Goal: Transaction & Acquisition: Purchase product/service

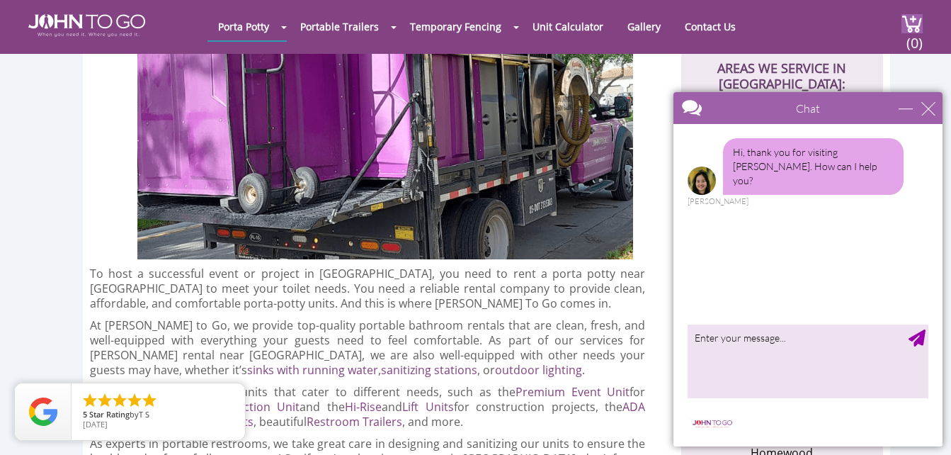
scroll to position [496, 0]
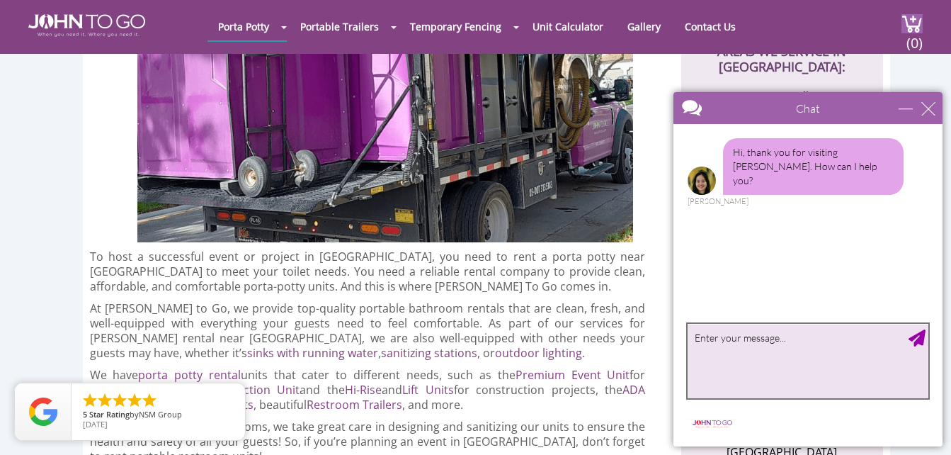
click at [736, 356] on textarea "type your message" at bounding box center [808, 361] width 241 height 74
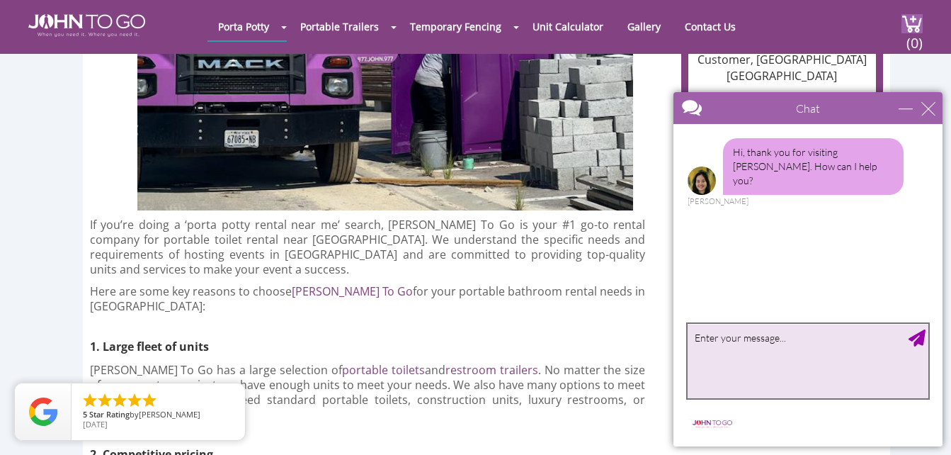
scroll to position [2550, 0]
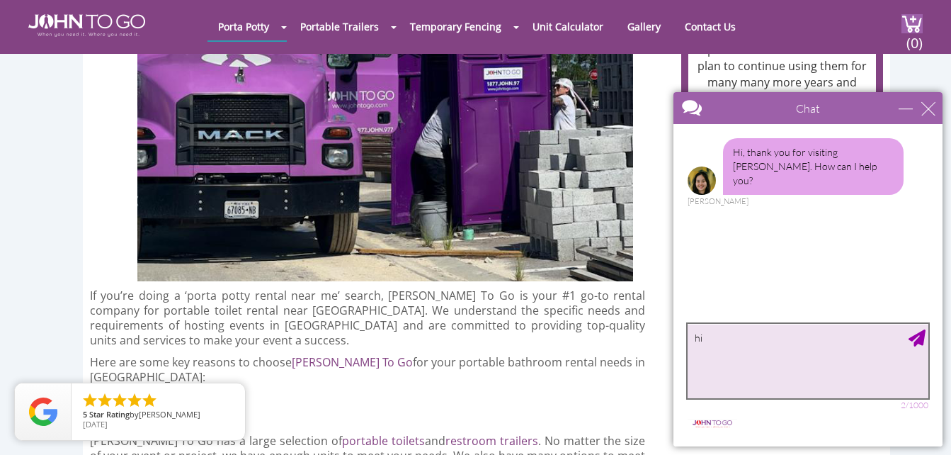
type textarea "h"
type textarea "Hi, I need a portable toilet for construction site"
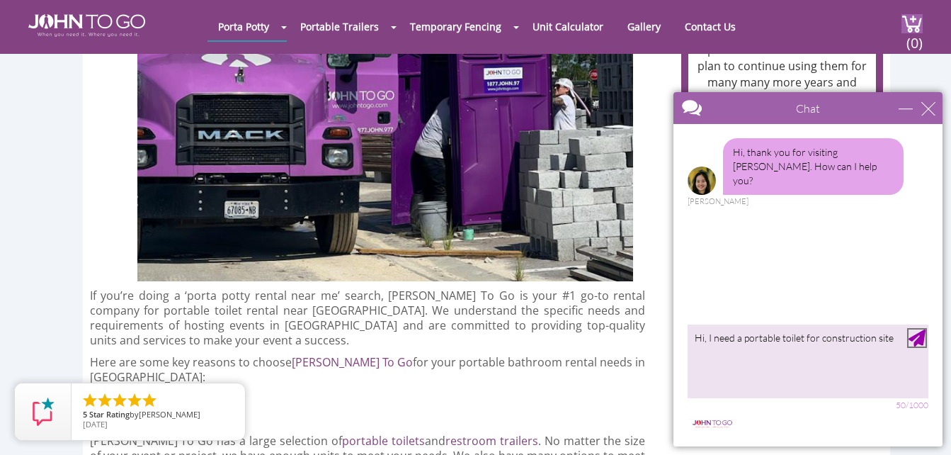
click at [917, 339] on div "Send Message" at bounding box center [917, 337] width 17 height 17
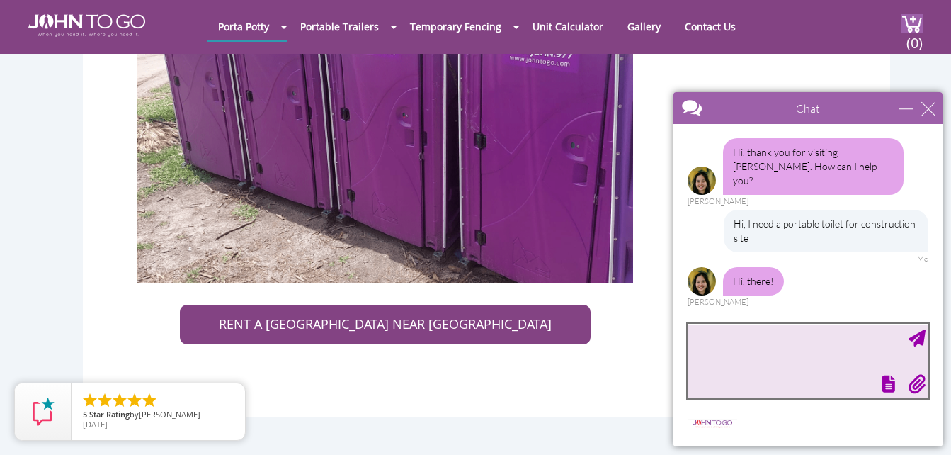
scroll to position [37, 0]
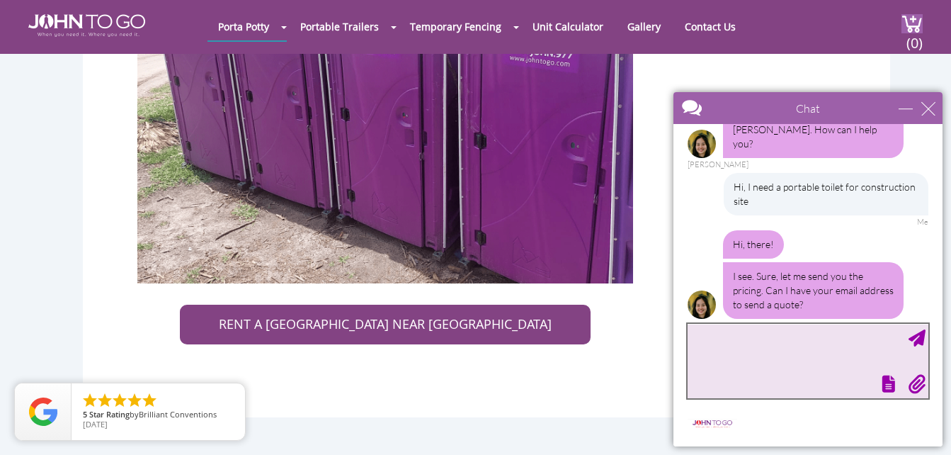
click at [696, 339] on textarea "type your message" at bounding box center [808, 361] width 241 height 74
type textarea "[EMAIL_ADDRESS][DOMAIN_NAME]"
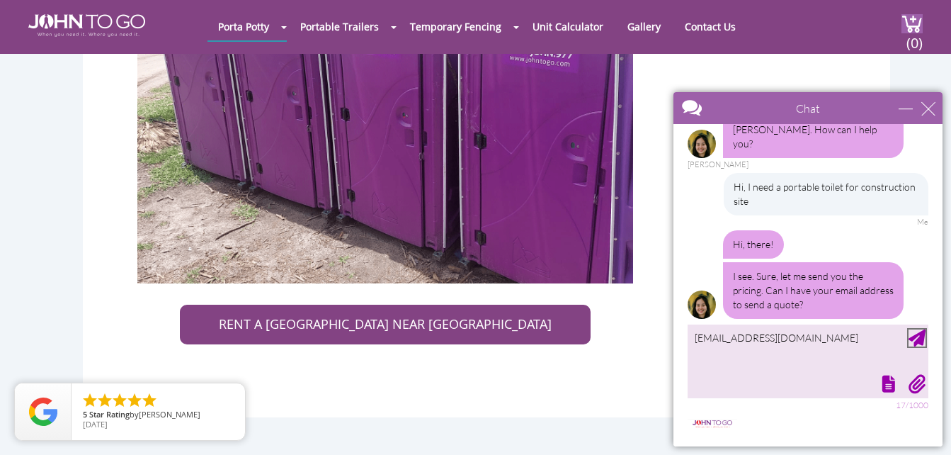
click at [917, 339] on div "Send Message" at bounding box center [917, 337] width 17 height 17
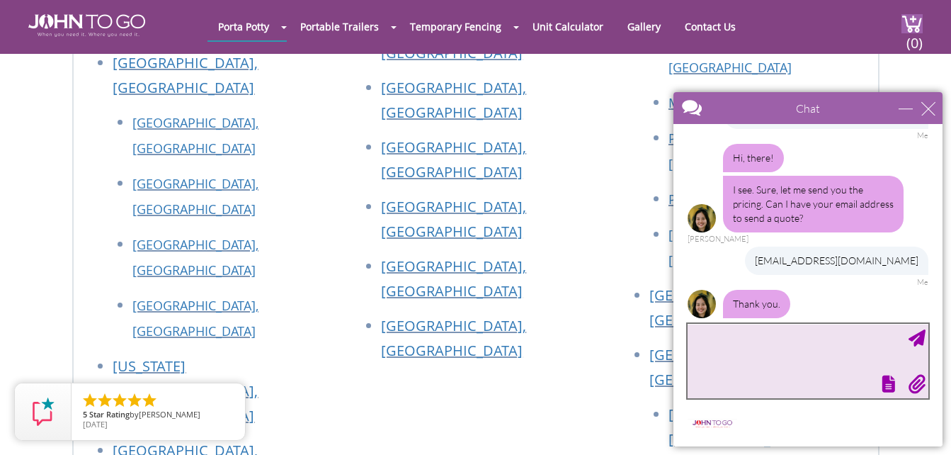
scroll to position [5666, 0]
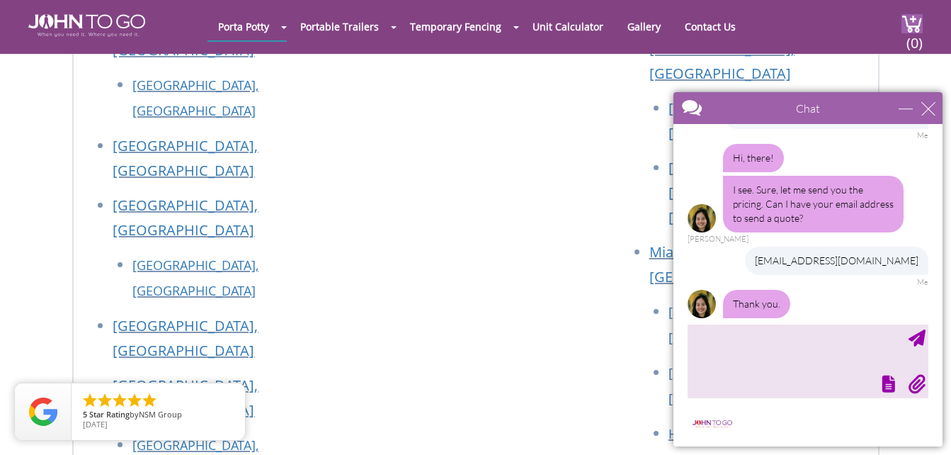
scroll to position [183, 0]
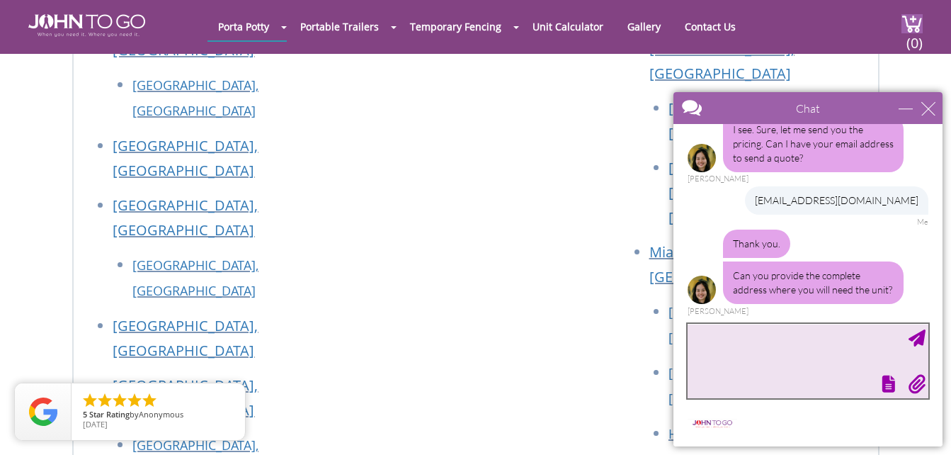
click at [720, 346] on textarea "type your message" at bounding box center [808, 361] width 241 height 74
type textarea "[STREET_ADDRESS][PERSON_NAME]"
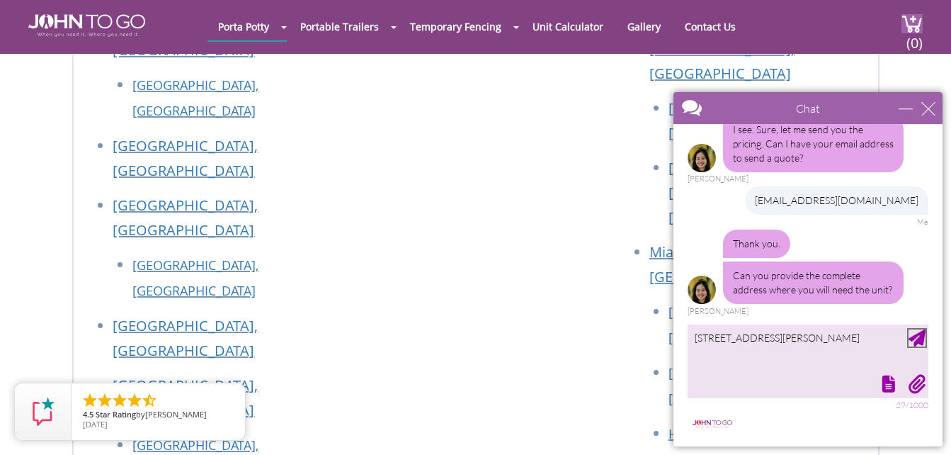
click at [917, 336] on div "Send Message" at bounding box center [917, 337] width 17 height 17
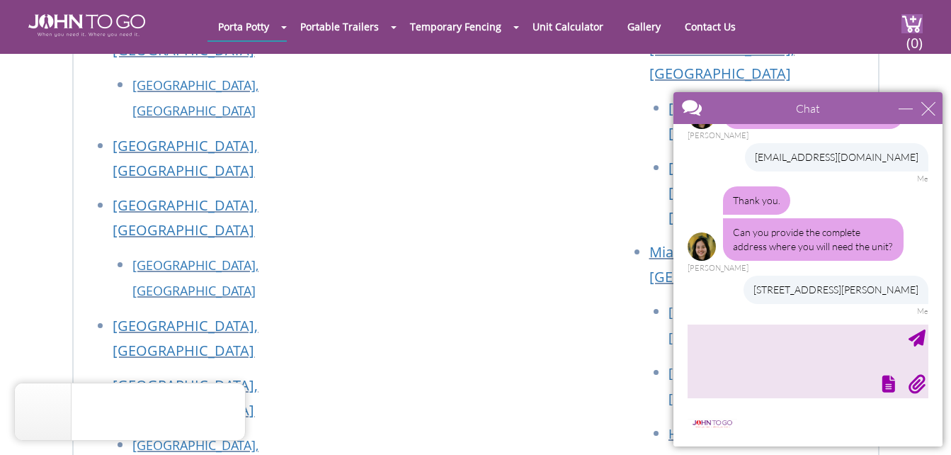
click at [343, 250] on div "[US_STATE] : [GEOGRAPHIC_DATA], [GEOGRAPHIC_DATA] [GEOGRAPHIC_DATA], [GEOGRAPHI…" at bounding box center [475, 275] width 268 height 1927
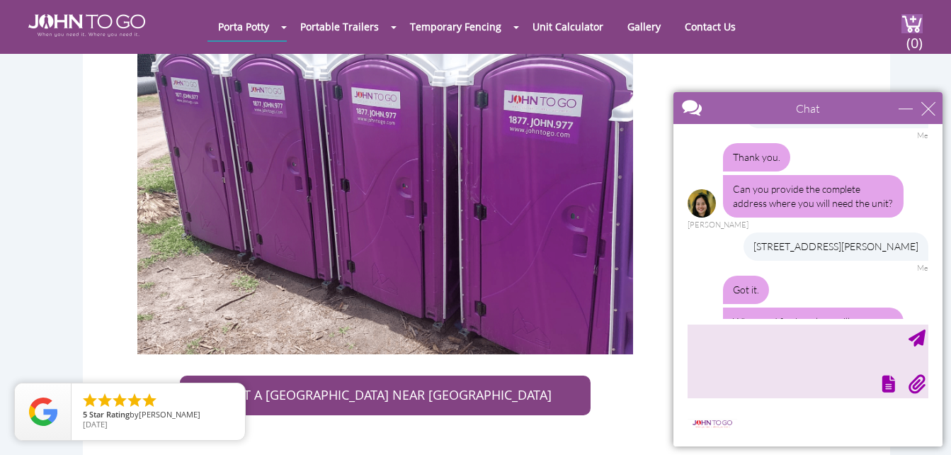
scroll to position [316, 0]
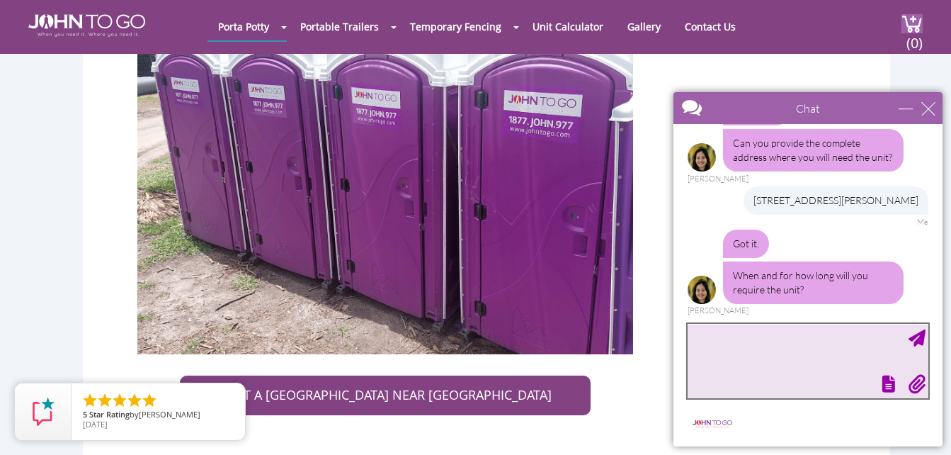
click at [748, 343] on textarea "type your message" at bounding box center [808, 361] width 241 height 74
click at [822, 363] on textarea "If is possible [DATE] and I need it for two months" at bounding box center [808, 361] width 241 height 74
type textarea "If is possible [DATE] and I need it for two months"
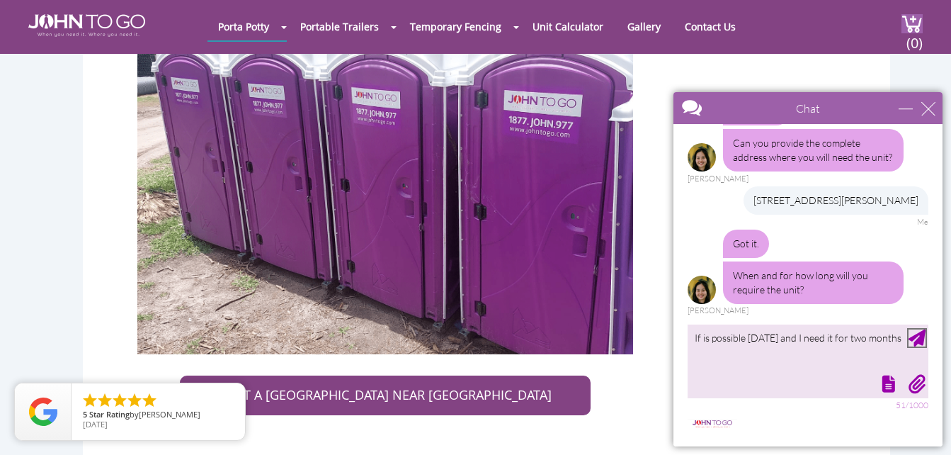
click at [919, 341] on div "Send Message" at bounding box center [917, 337] width 17 height 17
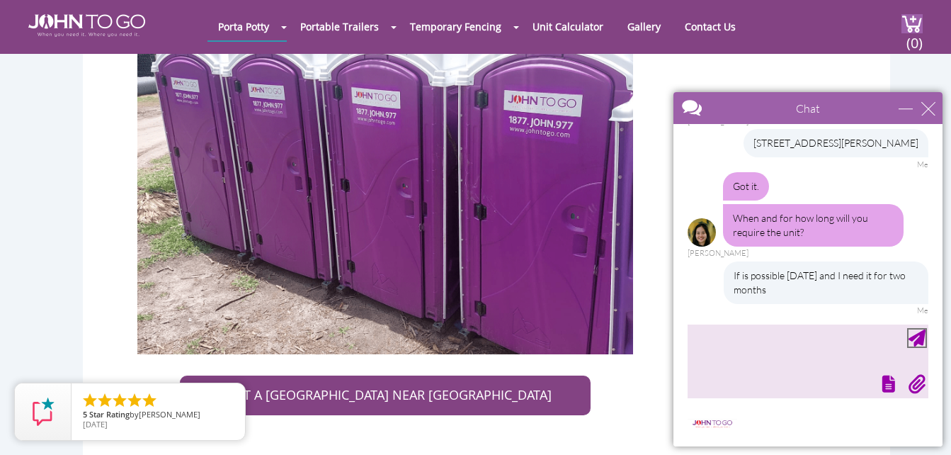
scroll to position [416, 0]
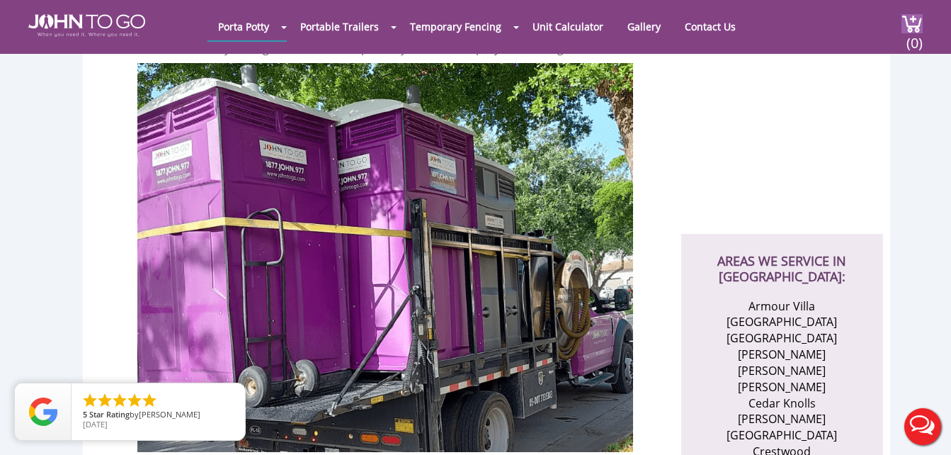
scroll to position [283, 0]
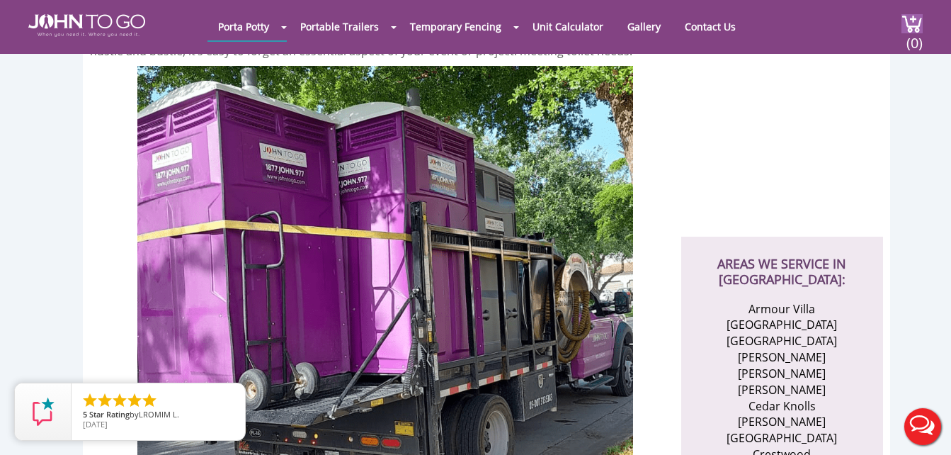
click at [358, 25] on div at bounding box center [475, 227] width 951 height 455
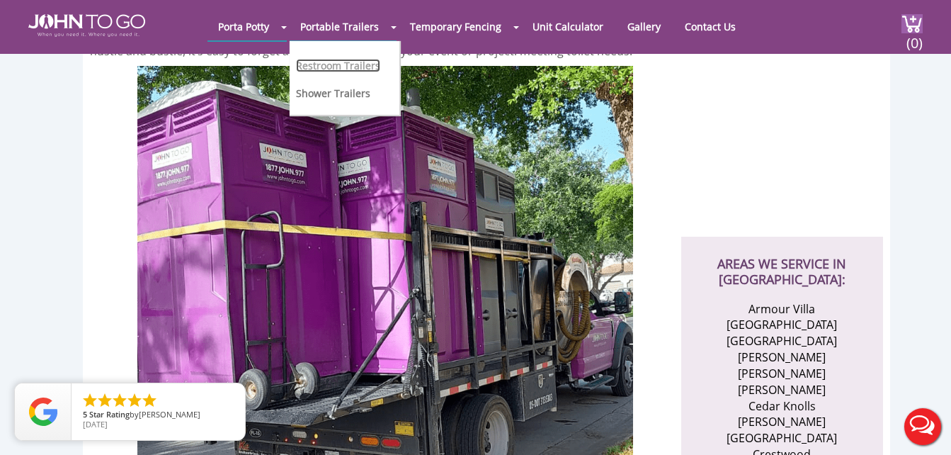
click at [356, 64] on link "Restroom Trailers" at bounding box center [338, 65] width 84 height 13
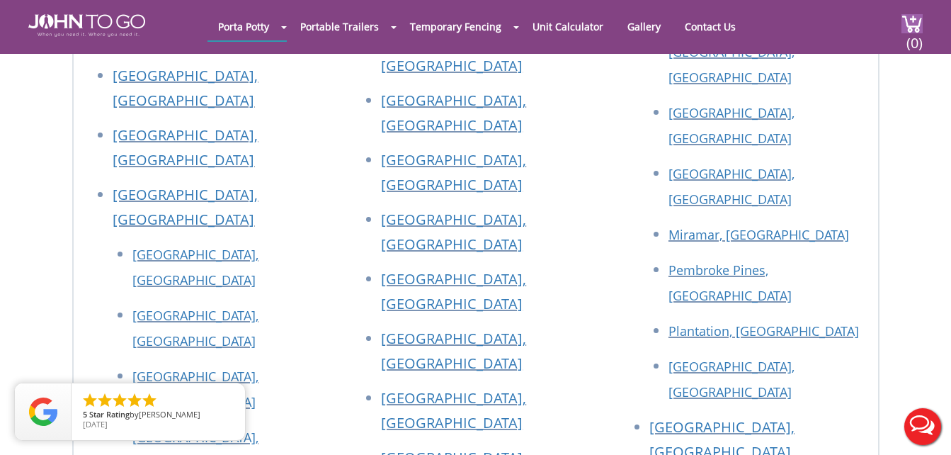
scroll to position [5429, 0]
